Goal: Task Accomplishment & Management: Manage account settings

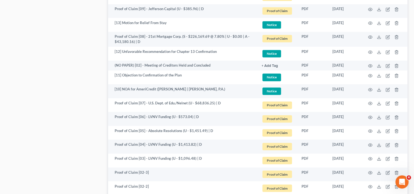
scroll to position [1021, 0]
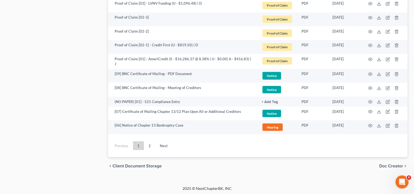
click at [145, 143] on link "2" at bounding box center [149, 145] width 11 height 9
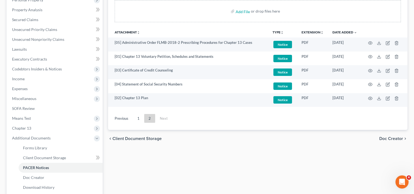
scroll to position [65, 0]
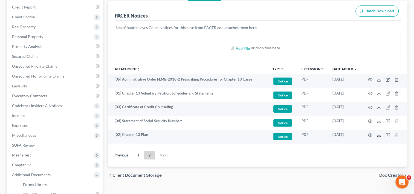
click at [380, 135] on icon at bounding box center [379, 135] width 4 height 4
click at [137, 155] on link "1" at bounding box center [138, 154] width 11 height 9
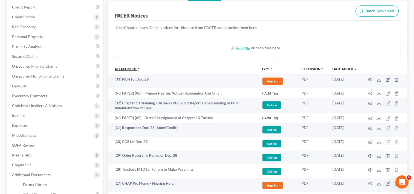
drag, startPoint x: 138, startPoint y: 68, endPoint x: 141, endPoint y: 77, distance: 9.3
click at [138, 68] on icon "unfold_more" at bounding box center [138, 69] width 3 height 3
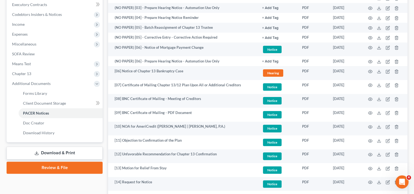
scroll to position [110, 0]
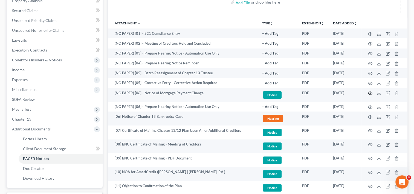
click at [370, 93] on icon "button" at bounding box center [370, 93] width 4 height 4
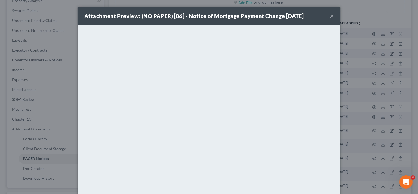
drag, startPoint x: 330, startPoint y: 15, endPoint x: 321, endPoint y: 27, distance: 14.5
click at [330, 15] on button "×" at bounding box center [332, 16] width 4 height 7
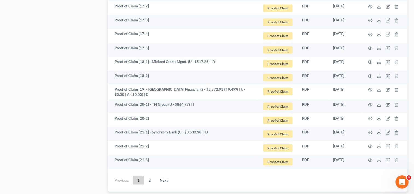
scroll to position [1021, 0]
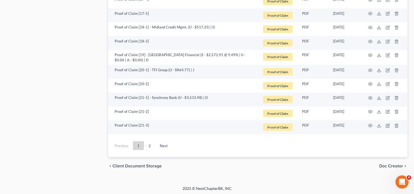
click at [152, 142] on link "2" at bounding box center [149, 145] width 11 height 9
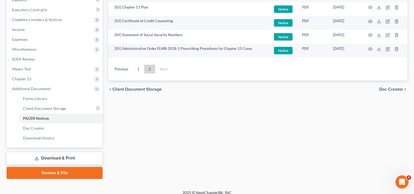
scroll to position [156, 0]
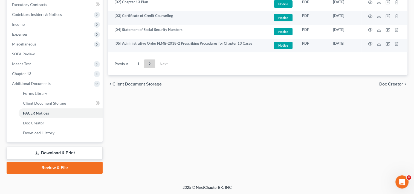
click at [137, 59] on link "1" at bounding box center [138, 63] width 11 height 9
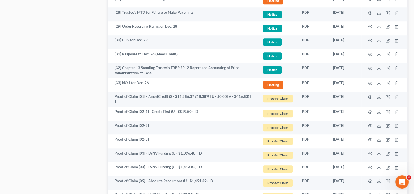
scroll to position [657, 0]
